Goal: Information Seeking & Learning: Learn about a topic

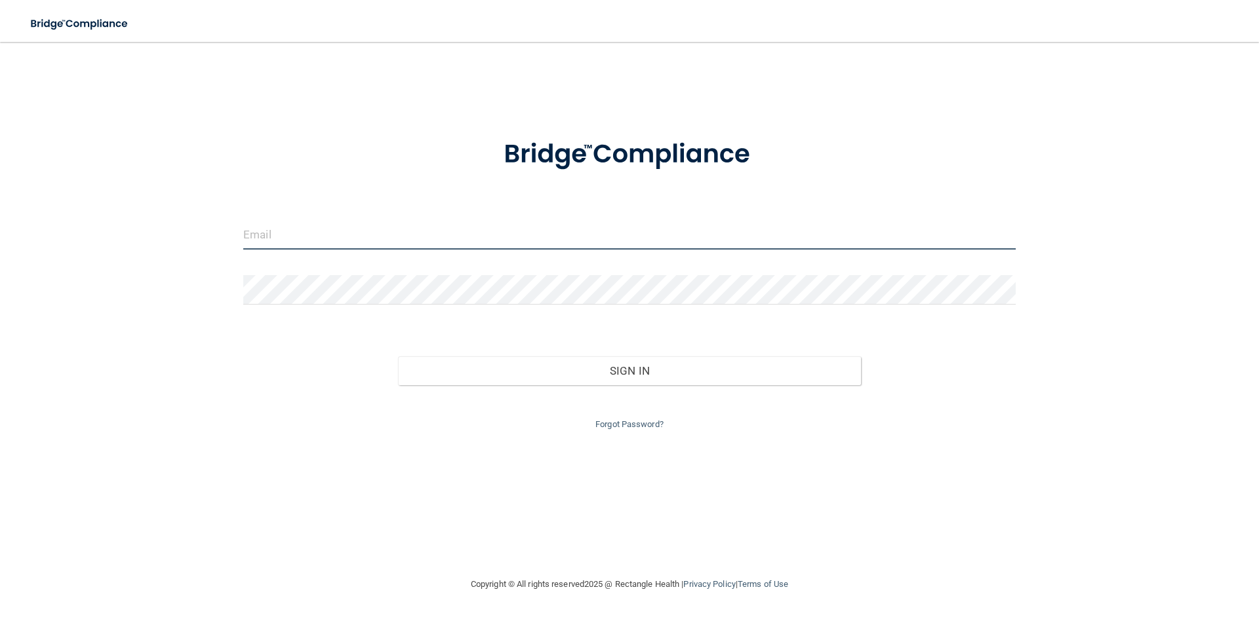
click at [302, 228] on input "email" at bounding box center [629, 234] width 772 height 29
type input "[EMAIL_ADDRESS][DOMAIN_NAME]"
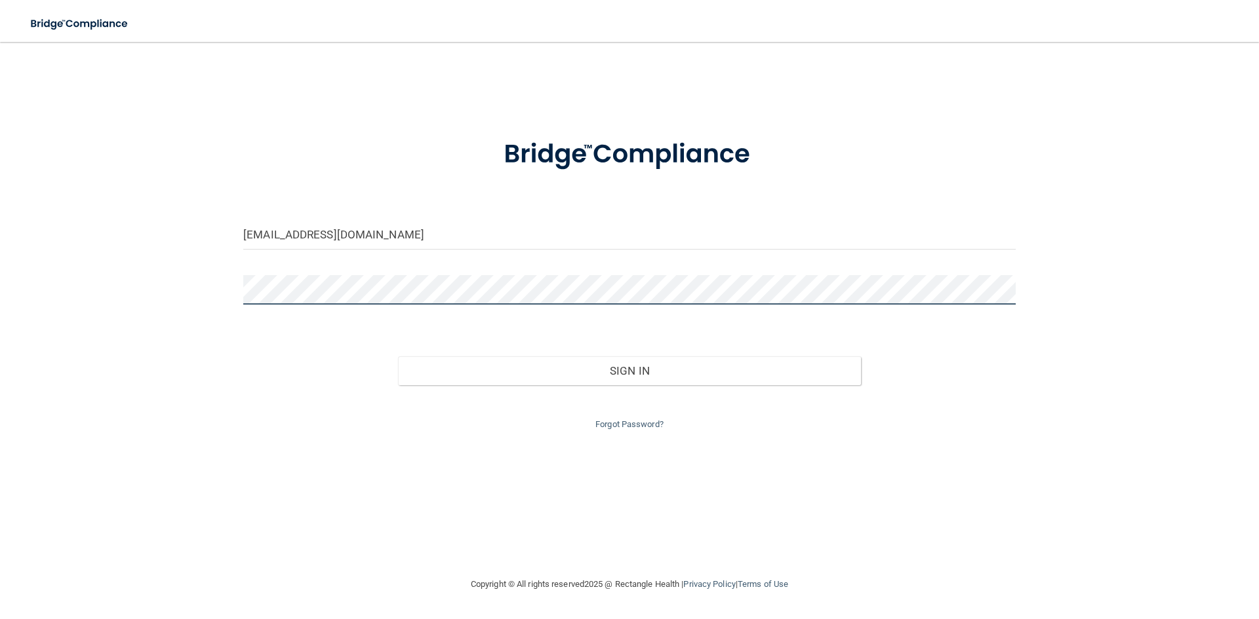
click at [398, 357] on button "Sign In" at bounding box center [629, 371] width 463 height 29
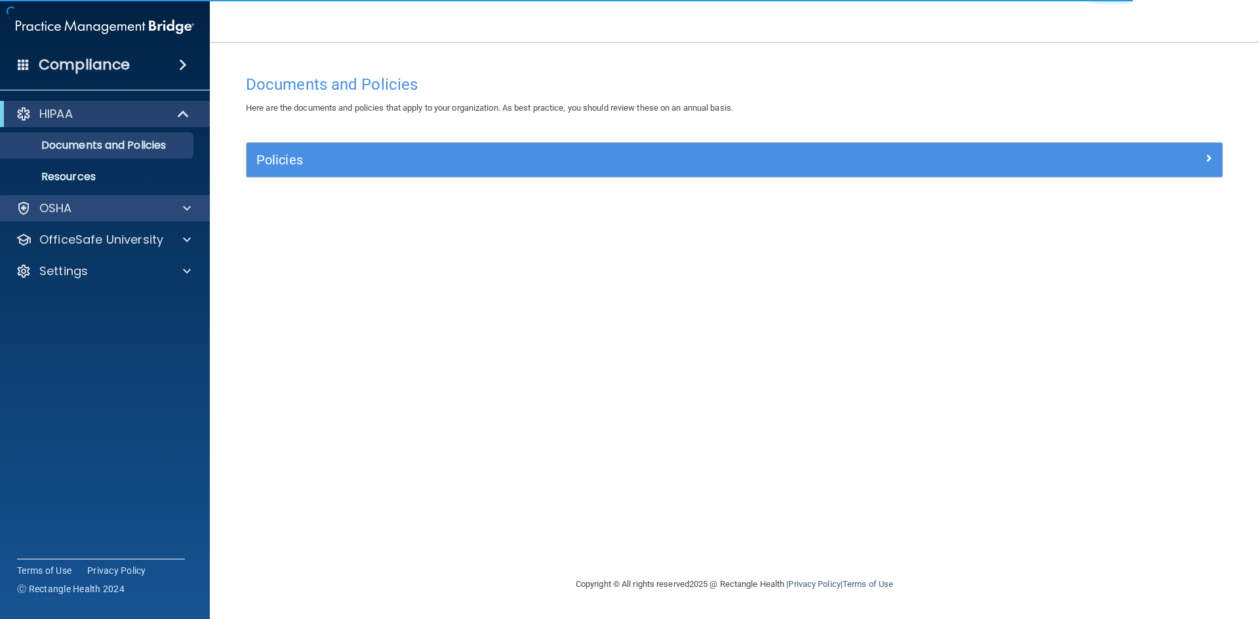
click at [125, 218] on div "OSHA" at bounding box center [105, 208] width 210 height 26
click at [182, 210] on div at bounding box center [184, 209] width 33 height 16
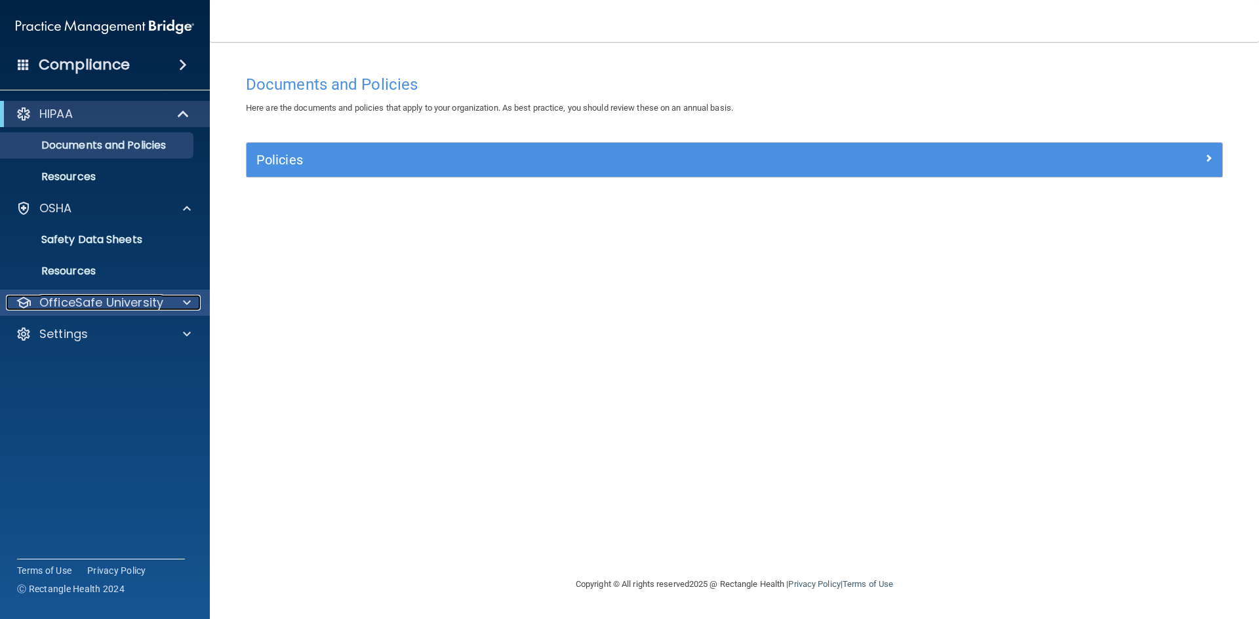
click at [138, 301] on p "OfficeSafe University" at bounding box center [101, 303] width 124 height 16
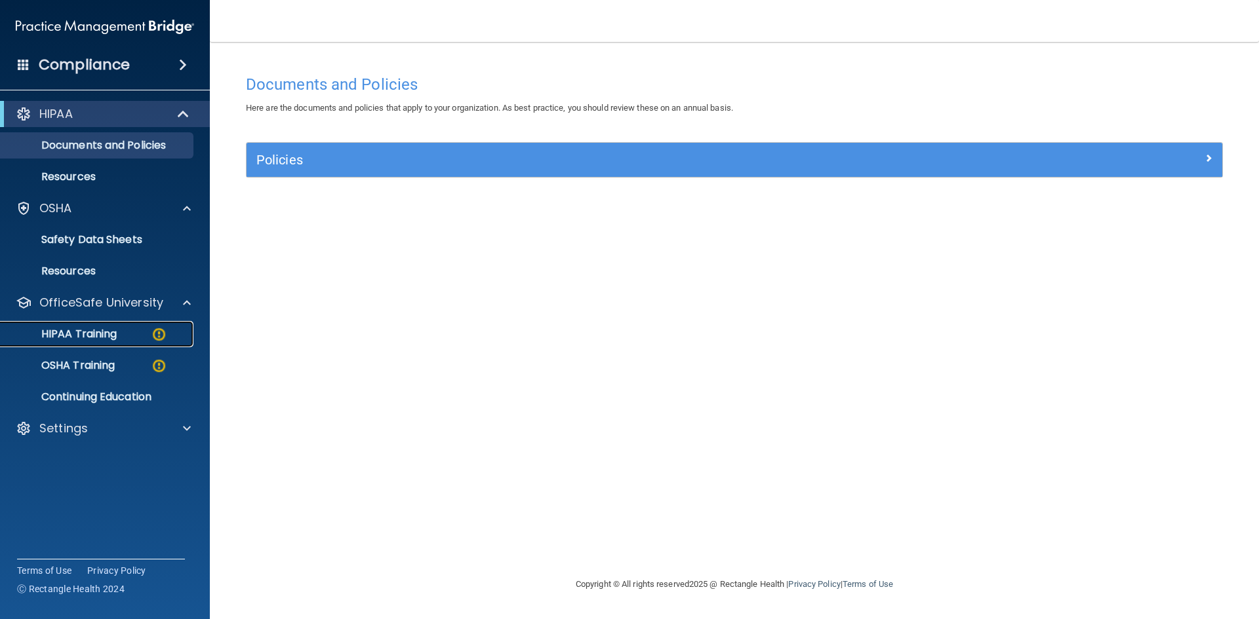
click at [79, 341] on p "HIPAA Training" at bounding box center [63, 334] width 108 height 13
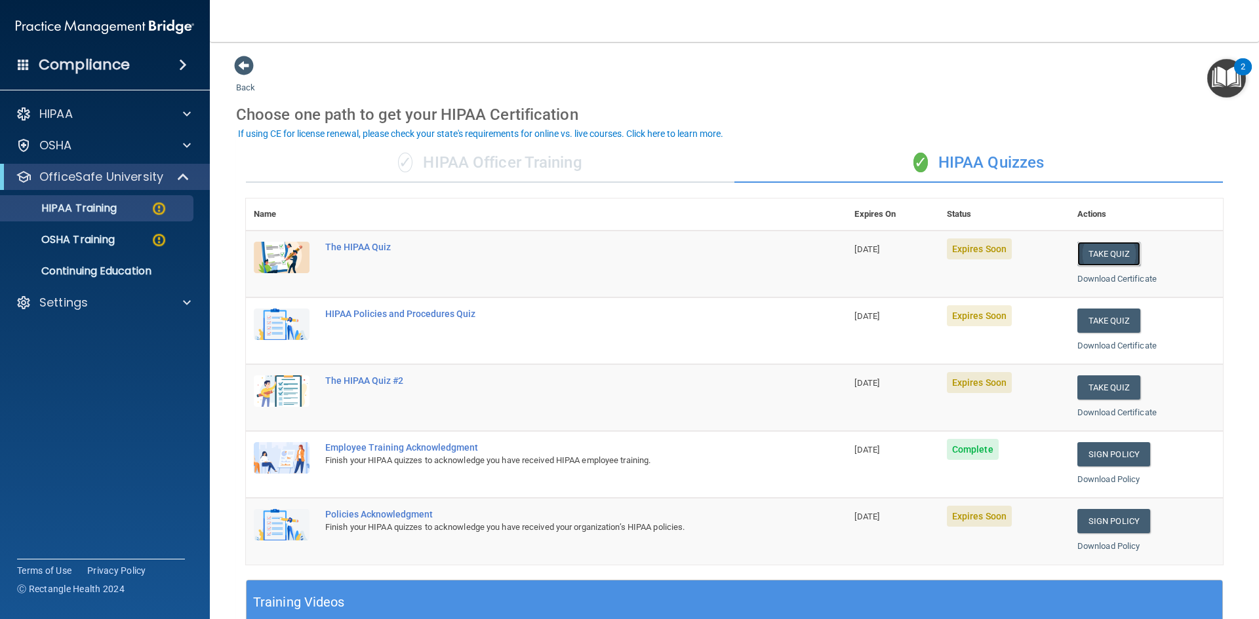
click at [1096, 256] on button "Take Quiz" at bounding box center [1108, 254] width 63 height 24
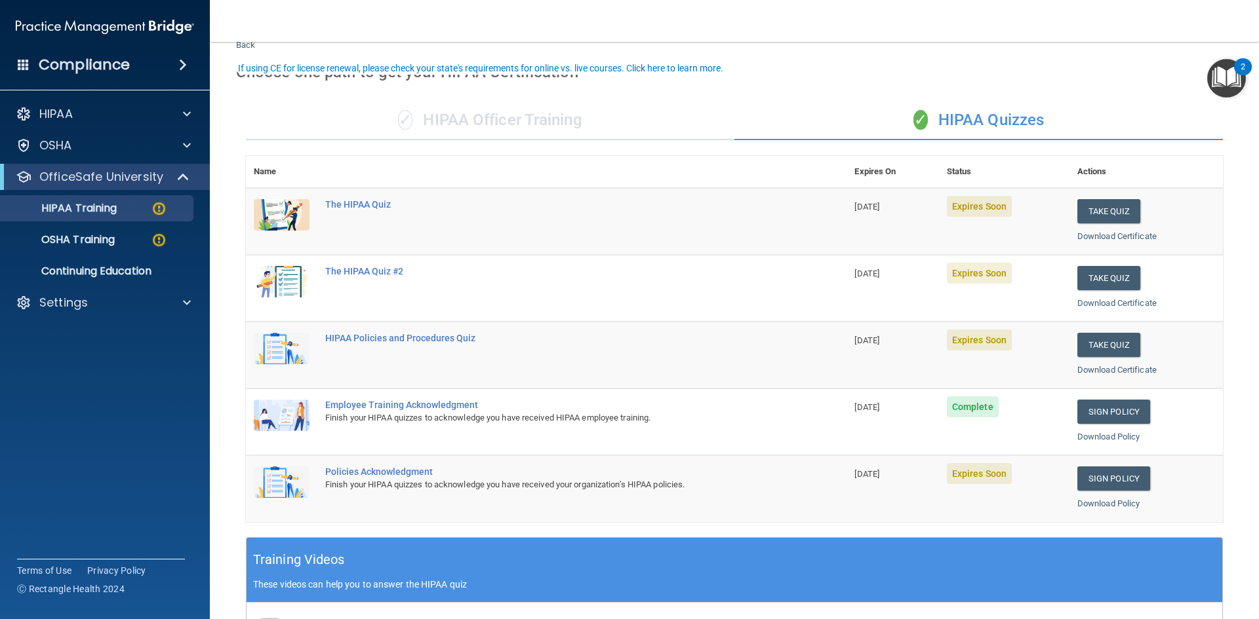
scroll to position [66, 0]
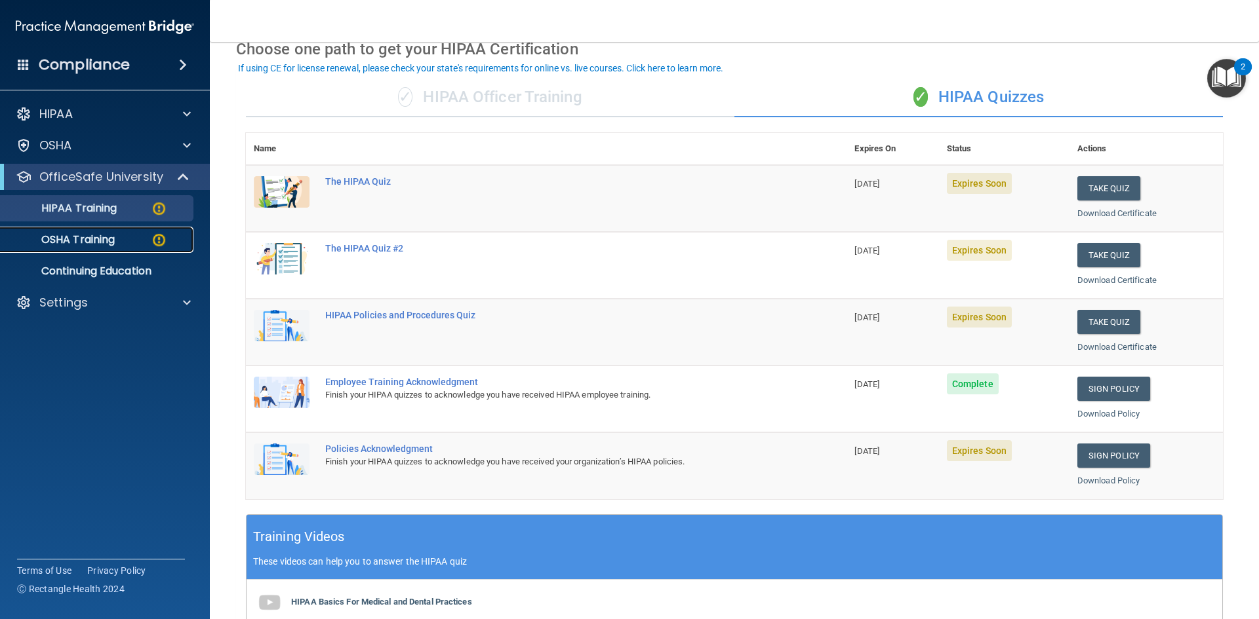
click at [108, 241] on p "OSHA Training" at bounding box center [62, 239] width 106 height 13
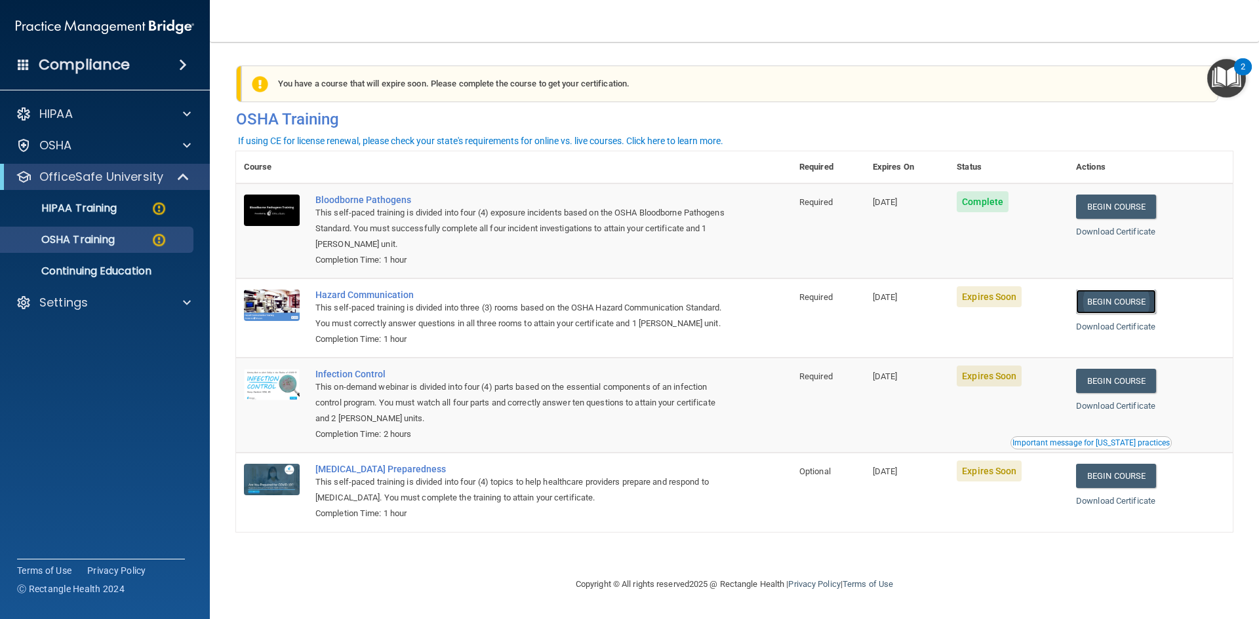
click at [1132, 301] on link "Begin Course" at bounding box center [1116, 302] width 80 height 24
